Goal: Check status: Check status

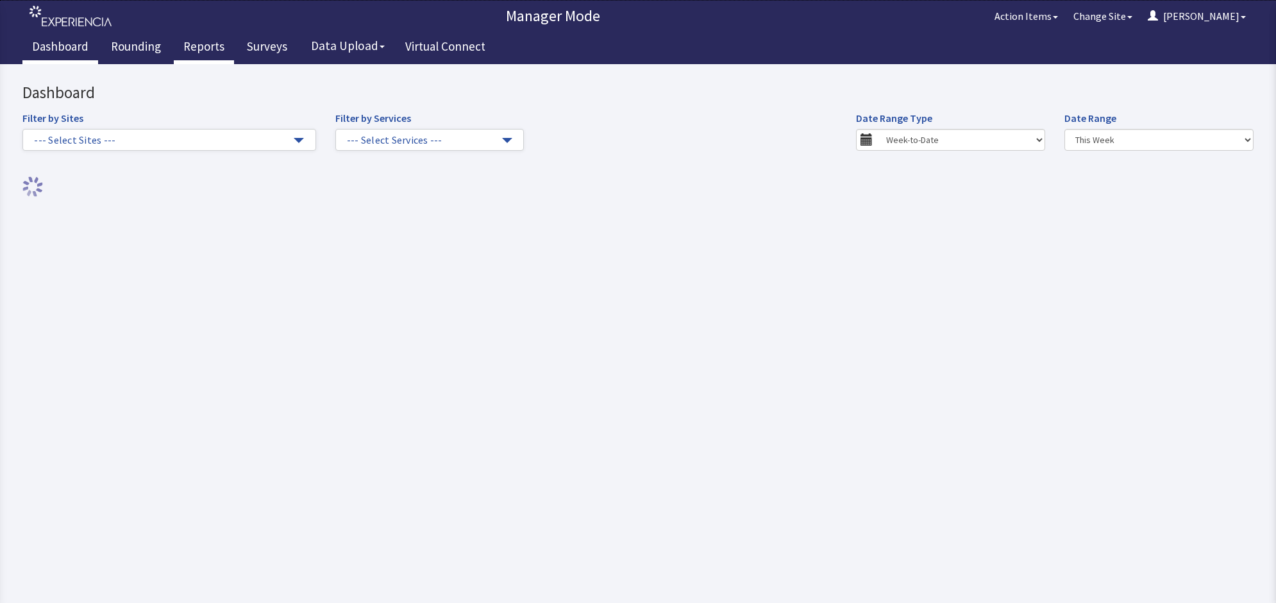
click at [190, 48] on link "Reports" at bounding box center [204, 48] width 60 height 32
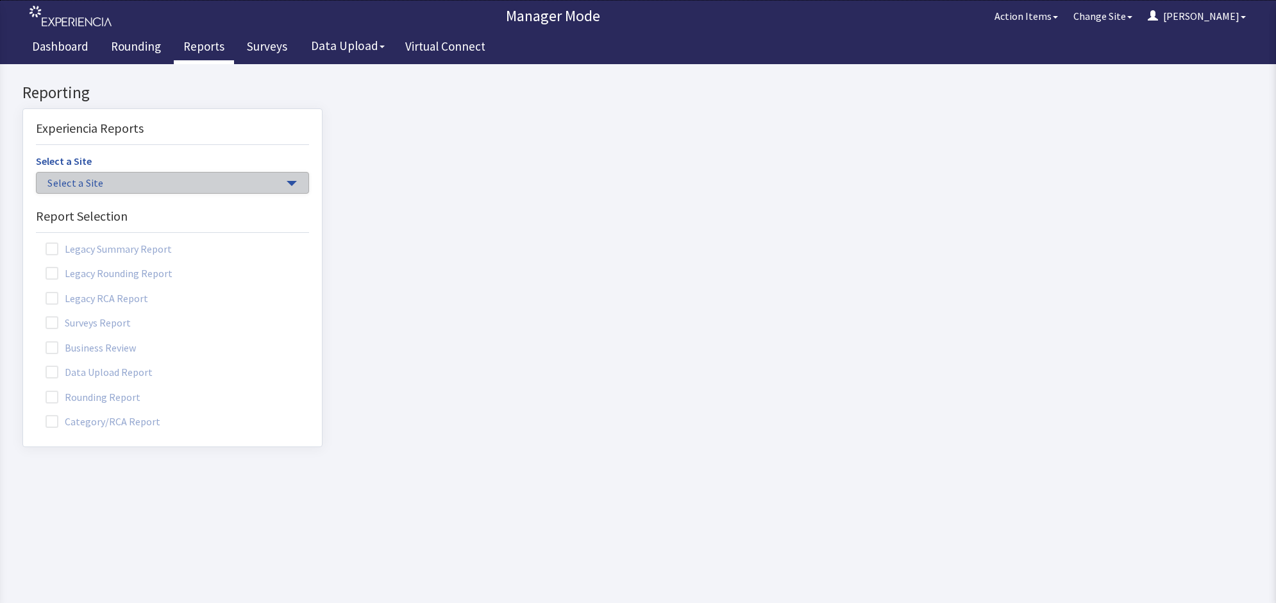
click at [189, 183] on span "Select a Site" at bounding box center [165, 183] width 237 height 15
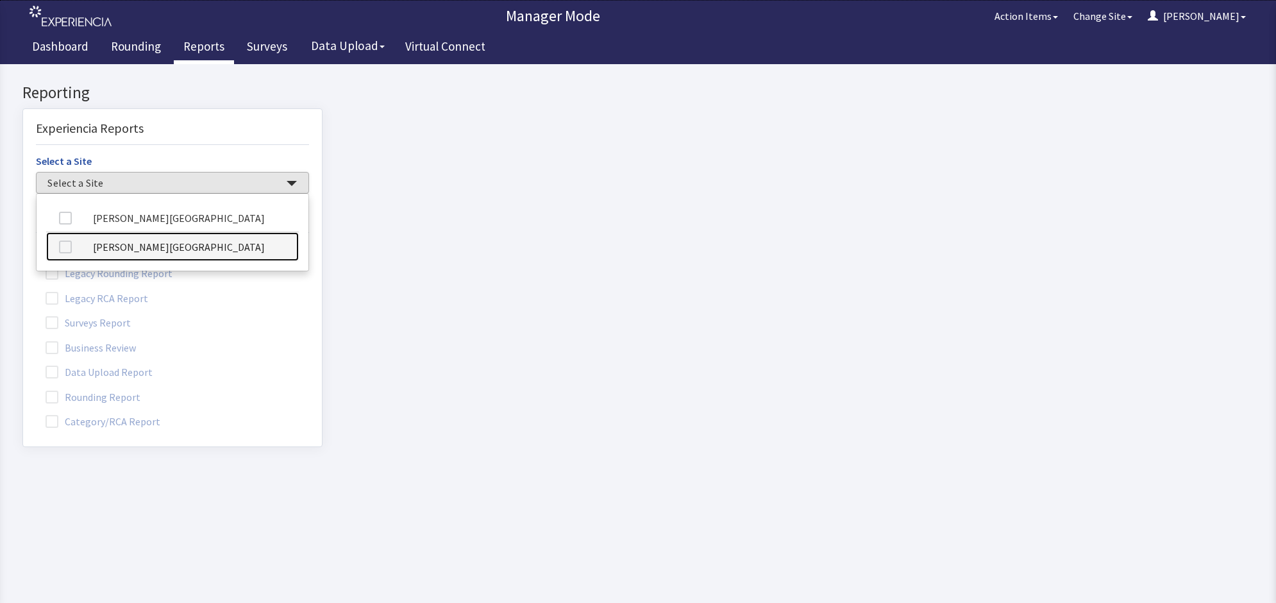
click at [200, 253] on link "[PERSON_NAME][GEOGRAPHIC_DATA]" at bounding box center [172, 246] width 253 height 29
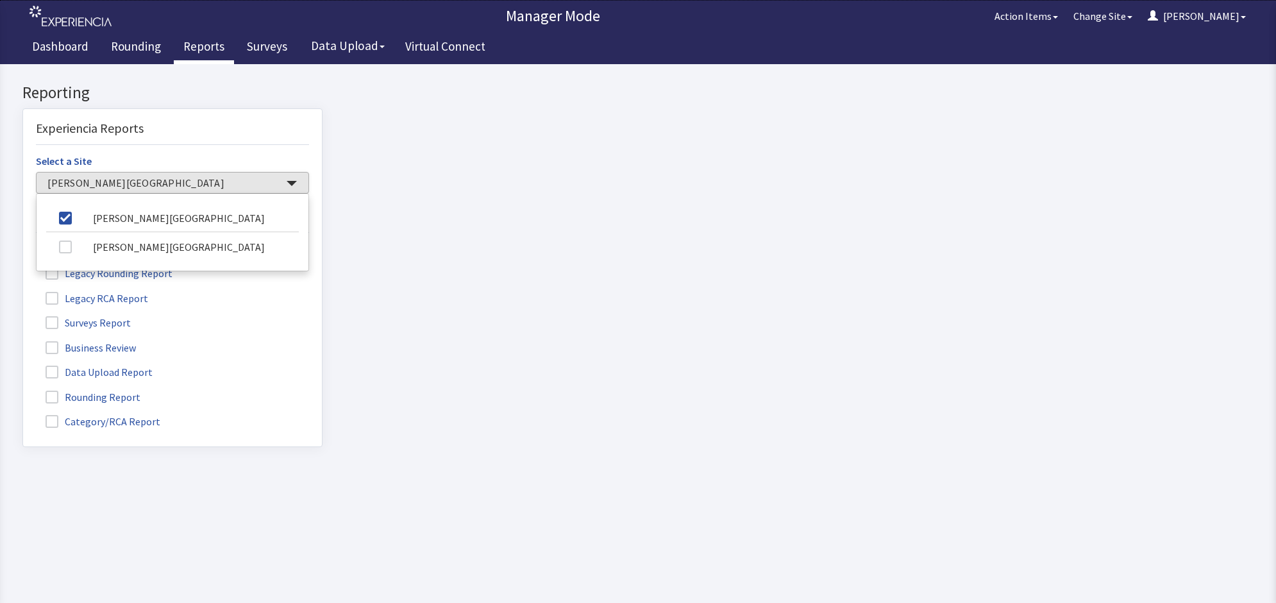
click at [87, 396] on label "Rounding Report" at bounding box center [94, 396] width 117 height 17
click at [23, 390] on input "Rounding Report" at bounding box center [23, 390] width 0 height 0
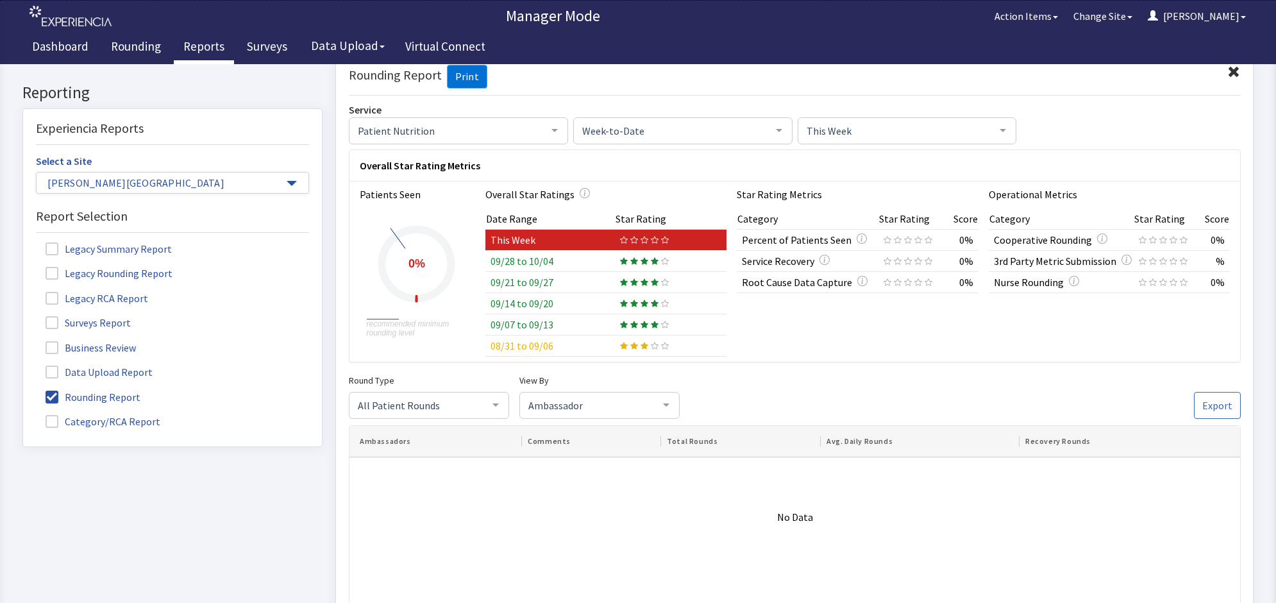
scroll to position [80, 0]
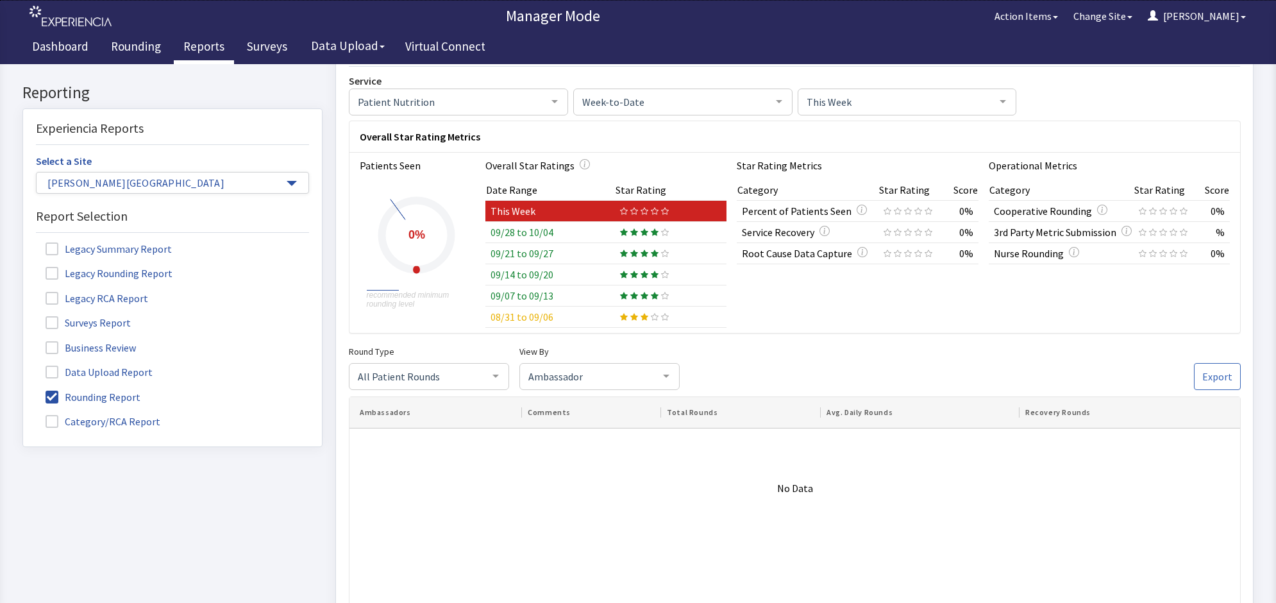
click at [560, 232] on td "09/28 to 10/04" at bounding box center [550, 232] width 130 height 21
